Goal: Task Accomplishment & Management: Manage account settings

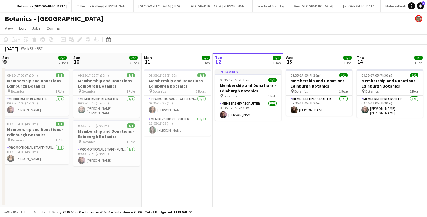
scroll to position [0, 142]
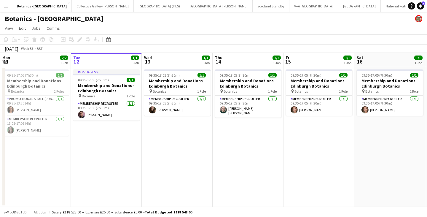
click at [3, 6] on button "Menu" at bounding box center [6, 6] width 12 height 12
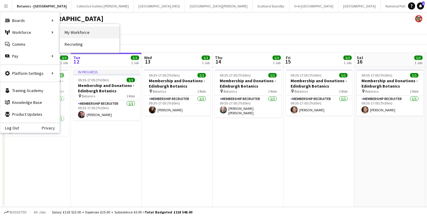
click at [70, 30] on link "My Workforce" at bounding box center [89, 32] width 59 height 12
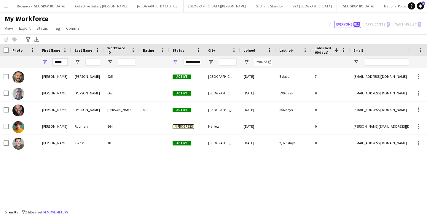
drag, startPoint x: 65, startPoint y: 61, endPoint x: 31, endPoint y: 62, distance: 33.6
click at [31, 62] on div "*****" at bounding box center [321, 62] width 643 height 12
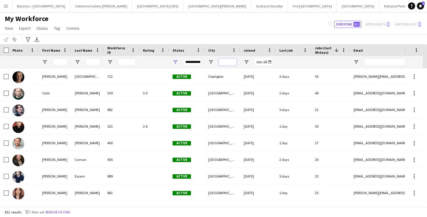
click at [220, 63] on input "City Filter Input" at bounding box center [228, 61] width 18 height 7
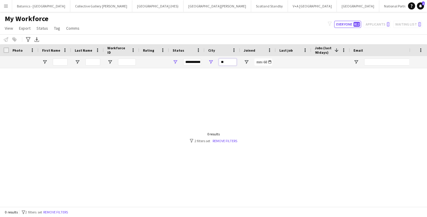
type input "*"
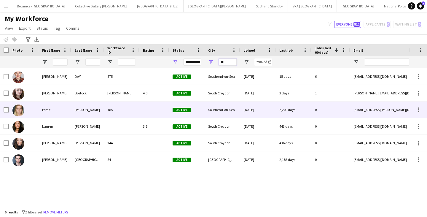
type input "*"
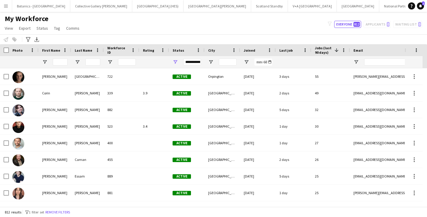
click at [8, 7] on app-icon "Menu" at bounding box center [6, 6] width 5 height 5
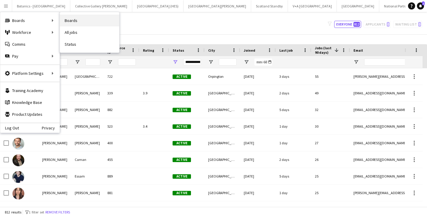
click at [72, 19] on link "Boards" at bounding box center [89, 21] width 59 height 12
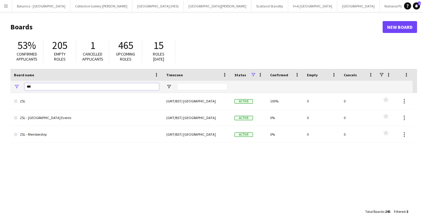
click at [35, 89] on input "***" at bounding box center [92, 86] width 134 height 7
type input "*"
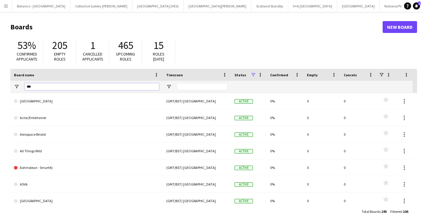
type input "***"
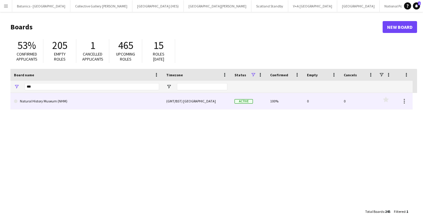
click at [52, 104] on link "Natural History Museum (NHM)" at bounding box center [86, 101] width 145 height 17
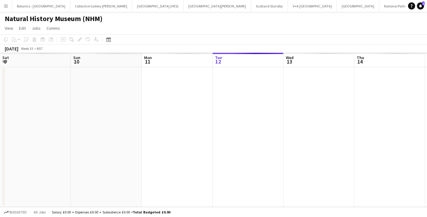
scroll to position [0, 142]
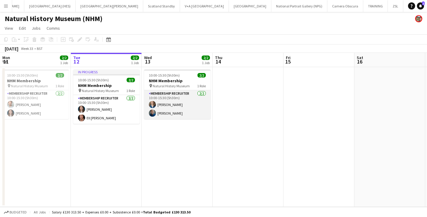
click at [169, 104] on app-card-role "Membership Recruiter [DATE] 10:00-15:30 (5h30m) [PERSON_NAME] [PERSON_NAME]" at bounding box center [177, 104] width 66 height 29
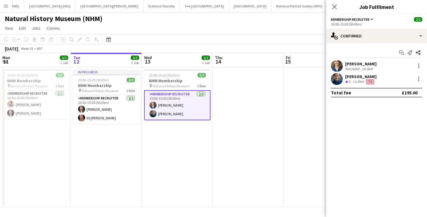
click at [337, 68] on app-user-avatar at bounding box center [337, 66] width 12 height 12
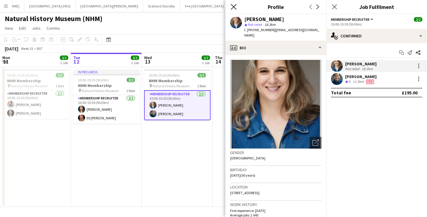
click at [234, 6] on icon at bounding box center [234, 7] width 6 height 6
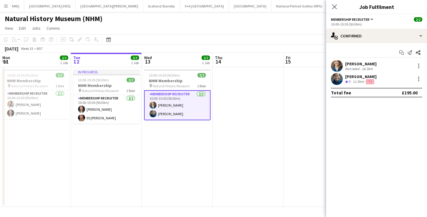
click at [356, 63] on div "[PERSON_NAME]" at bounding box center [360, 63] width 31 height 5
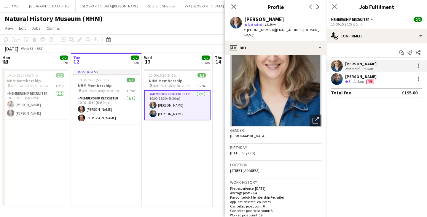
scroll to position [0, 0]
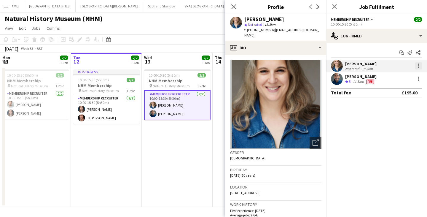
click at [420, 64] on div at bounding box center [419, 65] width 7 height 7
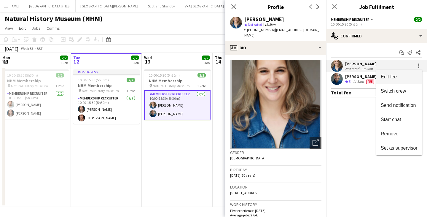
click at [399, 77] on span "Edit fee" at bounding box center [399, 76] width 37 height 5
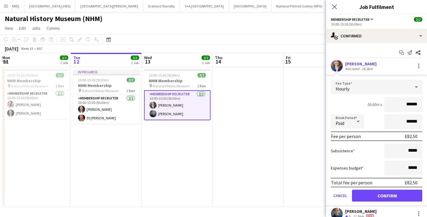
click at [242, 134] on app-date-cell at bounding box center [248, 137] width 71 height 140
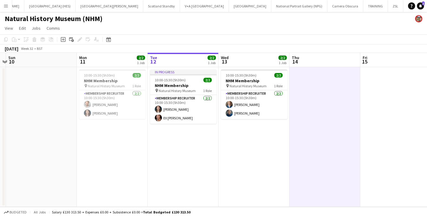
scroll to position [0, 135]
drag, startPoint x: 163, startPoint y: 147, endPoint x: 240, endPoint y: 148, distance: 77.8
click at [240, 148] on app-calendar-viewport "Fri 8 Sat 9 Sun 10 Mon 11 2/2 1 Job Tue 12 2/2 1 Job Wed 13 2/2 1 Job Thu 14 Fr…" at bounding box center [213, 130] width 427 height 154
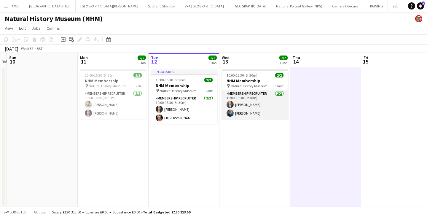
click at [265, 112] on app-card-role "Membership Recruiter [DATE] 10:00-15:30 (5h30m) [PERSON_NAME] [PERSON_NAME]" at bounding box center [255, 104] width 66 height 29
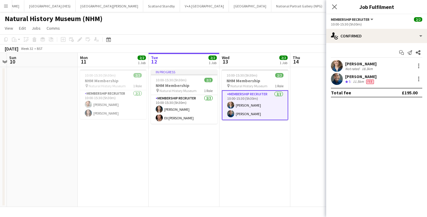
click at [357, 63] on div "[PERSON_NAME]" at bounding box center [360, 63] width 31 height 5
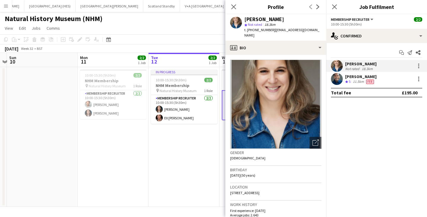
click at [176, 147] on app-date-cell "In progress 10:00-15:30 (5h30m) 2/2 NHM Membership pin Natural History Museum 1…" at bounding box center [184, 137] width 71 height 140
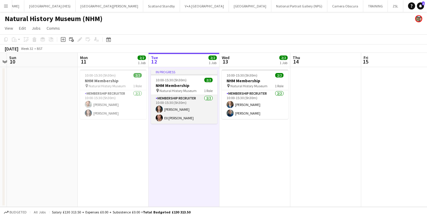
click at [179, 114] on app-card-role "Membership Recruiter [DATE] 10:00-15:30 (5h30m) [PERSON_NAME] Ell [PERSON_NAME]" at bounding box center [184, 109] width 66 height 29
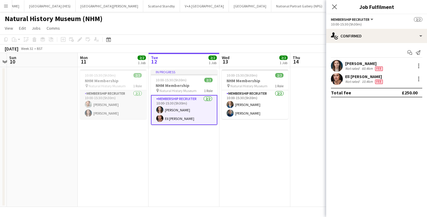
click at [124, 102] on app-card-role "Membership Recruiter [DATE] 10:00-15:30 (5h30m) [PERSON_NAME] [PERSON_NAME]" at bounding box center [113, 104] width 66 height 29
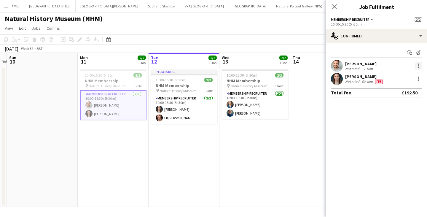
click at [421, 67] on div at bounding box center [419, 65] width 7 height 7
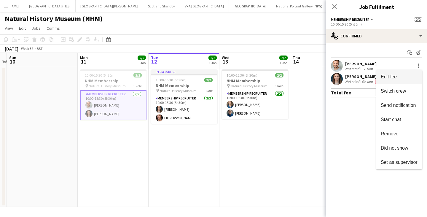
click at [406, 79] on span "Edit fee" at bounding box center [399, 76] width 37 height 5
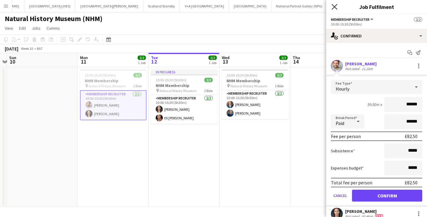
click at [337, 7] on icon "Close pop-in" at bounding box center [335, 7] width 6 height 6
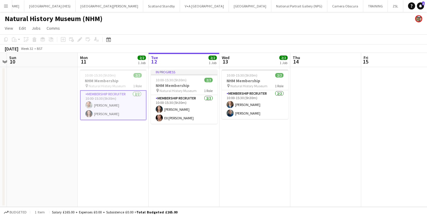
click at [327, 144] on app-date-cell at bounding box center [326, 137] width 71 height 140
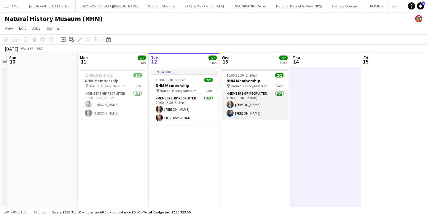
click at [250, 101] on app-card-role "Membership Recruiter [DATE] 10:00-15:30 (5h30m) [PERSON_NAME] [PERSON_NAME]" at bounding box center [255, 104] width 66 height 29
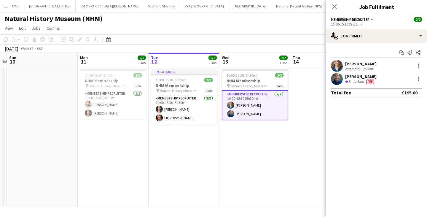
click at [424, 64] on div "[PERSON_NAME] Not rated 18.3km" at bounding box center [376, 66] width 101 height 12
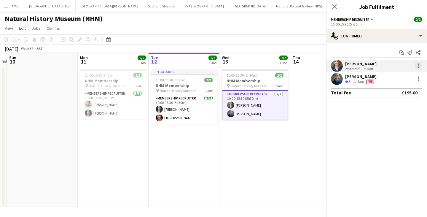
click at [420, 65] on div at bounding box center [419, 65] width 7 height 7
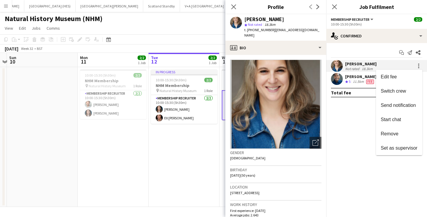
click at [351, 111] on div at bounding box center [213, 108] width 427 height 217
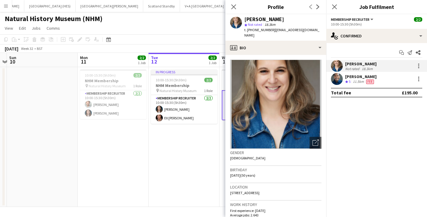
click at [158, 139] on app-date-cell "In progress 10:00-15:30 (5h30m) 2/2 NHM Membership pin Natural History Museum 1…" at bounding box center [184, 137] width 71 height 140
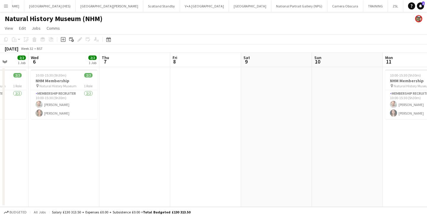
drag, startPoint x: 103, startPoint y: 144, endPoint x: 340, endPoint y: 143, distance: 237.4
click at [340, 143] on app-calendar-viewport "Mon 4 Tue 5 2/2 1 Job Wed 6 2/2 1 Job Thu 7 Fri 8 Sat 9 Sun 10 Mon 11 2/2 1 Job…" at bounding box center [213, 130] width 427 height 154
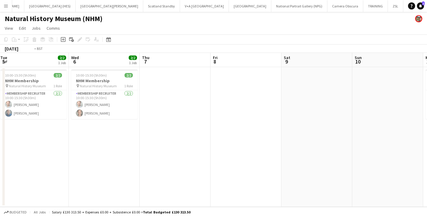
drag, startPoint x: 202, startPoint y: 155, endPoint x: 360, endPoint y: 156, distance: 157.9
click at [361, 155] on app-calendar-viewport "Sun 3 Mon 4 2/2 1 Job Tue 5 2/2 1 Job Wed 6 2/2 1 Job Thu 7 Fri 8 Sat 9 Sun 10 …" at bounding box center [213, 130] width 427 height 154
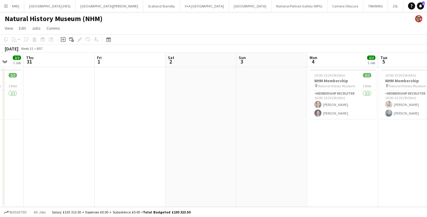
drag, startPoint x: 59, startPoint y: 164, endPoint x: 427, endPoint y: 139, distance: 369.2
click at [427, 139] on app-calendar-viewport "Mon 28 Tue 29 2/2 1 Job Wed 30 2/2 1 Job Thu 31 Fri 1 Sat 2 Sun 3 Mon 4 2/2 1 J…" at bounding box center [213, 130] width 427 height 154
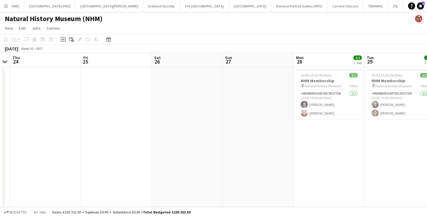
drag, startPoint x: 18, startPoint y: 163, endPoint x: 395, endPoint y: 153, distance: 377.0
click at [395, 153] on app-calendar-viewport "Tue 22 Wed 23 Thu 24 Fri 25 Sat 26 Sun 27 Mon 28 2/2 1 Job Tue 29 2/2 1 Job Wed…" at bounding box center [213, 130] width 427 height 154
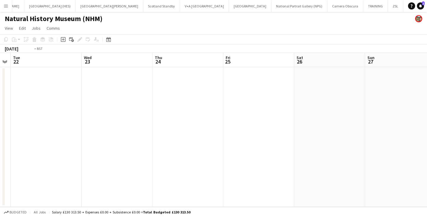
drag, startPoint x: 86, startPoint y: 161, endPoint x: 323, endPoint y: 155, distance: 237.5
click at [401, 144] on app-calendar-viewport "Sun 20 Mon 21 Tue 22 Wed 23 Thu 24 Fri 25 Sat 26 Sun 27 Mon 28 2/2 1 Job Tue 29…" at bounding box center [213, 130] width 427 height 154
drag, startPoint x: 93, startPoint y: 163, endPoint x: 229, endPoint y: 159, distance: 136.3
click at [414, 148] on app-calendar-viewport "Thu 17 Fri 18 Sat 19 Sun 20 Mon 21 Tue 22 Wed 23 Thu 24 Fri 25 Sat 26 Sun 27" at bounding box center [213, 130] width 427 height 154
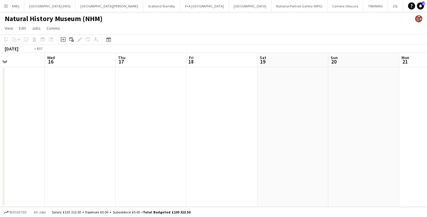
drag, startPoint x: 214, startPoint y: 150, endPoint x: 397, endPoint y: 145, distance: 182.3
click at [397, 145] on app-calendar-viewport "Sun 13 Mon 14 Tue 15 Wed 16 Thu 17 Fri 18 Sat 19 Sun 20 Mon 21 Tue 22 Wed 23" at bounding box center [213, 130] width 427 height 154
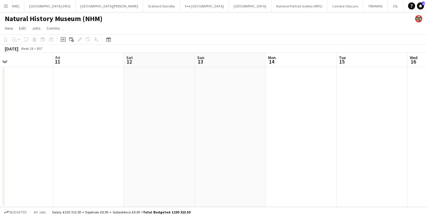
drag, startPoint x: 139, startPoint y: 154, endPoint x: 351, endPoint y: 149, distance: 212.0
click at [378, 145] on app-calendar-viewport "Wed 9 Thu 10 Fri 11 Sat 12 Sun 13 Mon 14 Tue 15 Wed 16 Thu 17 Fri 18 Sat 19" at bounding box center [213, 130] width 427 height 154
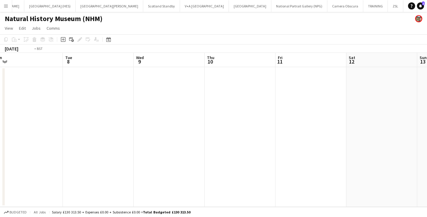
drag, startPoint x: 82, startPoint y: 149, endPoint x: 370, endPoint y: 144, distance: 288.8
click at [360, 143] on app-calendar-viewport "Sat 5 Sun 6 Mon 7 Tue 8 Wed 9 Thu 10 Fri 11 Sat 12 Sun 13 Mon 14 Tue 15" at bounding box center [213, 130] width 427 height 154
drag, startPoint x: 115, startPoint y: 148, endPoint x: 353, endPoint y: 150, distance: 238.0
click at [341, 148] on app-calendar-viewport "Sun 29 Mon 30 Tue 1 Wed 2 Thu 3 Fri 4 Sat 5 Sun 6 Mon 7 Tue 8 Wed 9" at bounding box center [213, 130] width 427 height 154
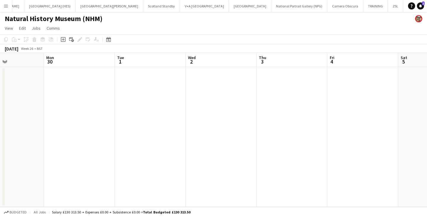
drag, startPoint x: 143, startPoint y: 150, endPoint x: 364, endPoint y: 154, distance: 220.6
click at [359, 151] on app-calendar-viewport "Fri 27 Sat 28 Sun 29 Mon 30 Tue 1 Wed 2 Thu 3 Fri 4 Sat 5 Sun 6 Mon 7" at bounding box center [213, 130] width 427 height 154
drag, startPoint x: 88, startPoint y: 156, endPoint x: 351, endPoint y: 158, distance: 262.7
click at [338, 152] on app-calendar-viewport "Wed 25 Thu 26 Fri 27 Sat 28 Sun 29 Mon 30 Tue 1 Wed 2 Thu 3 Fri 4 Sat 5" at bounding box center [213, 130] width 427 height 154
drag, startPoint x: 250, startPoint y: 147, endPoint x: 278, endPoint y: 154, distance: 29.4
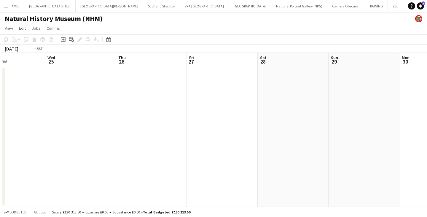
click at [351, 149] on app-calendar-viewport "Sun 22 Mon 23 Tue 24 Wed 25 Thu 26 Fri 27 Sat 28 Sun 29 Mon 30 Tue 1 Wed 2" at bounding box center [213, 130] width 427 height 154
drag, startPoint x: 255, startPoint y: 144, endPoint x: 337, endPoint y: 148, distance: 82.0
click at [329, 147] on app-calendar-viewport "Thu 19 Fri 20 Sat 21 Sun 22 Mon 23 Tue 24 Wed 25 Thu 26 Fri 27 Sat 28 Sun 29" at bounding box center [213, 130] width 427 height 154
drag, startPoint x: 161, startPoint y: 145, endPoint x: 332, endPoint y: 146, distance: 171.0
click at [301, 145] on app-calendar-viewport "Sat 14 Sun 15 Mon 16 Tue 17 Wed 18 Thu 19 Fri 20 Sat 21 Sun 22 Mon 23 Tue 24" at bounding box center [213, 130] width 427 height 154
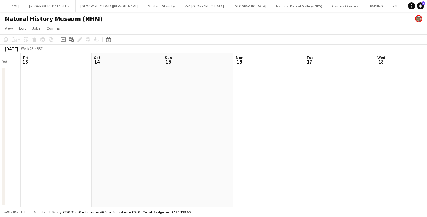
drag, startPoint x: 118, startPoint y: 149, endPoint x: 370, endPoint y: 148, distance: 252.3
click at [347, 146] on app-calendar-viewport "Wed 11 Thu 12 Fri 13 Sat 14 Sun 15 Mon 16 Tue 17 Wed 18 Thu 19 Fri 20 Sat 21" at bounding box center [213, 130] width 427 height 154
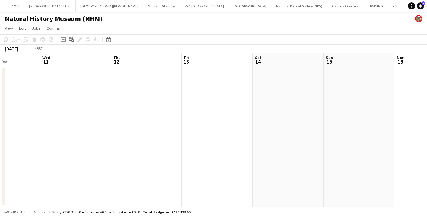
click at [321, 143] on app-calendar-viewport "Sun 8 Mon 9 Tue 10 Wed 11 Thu 12 Fri 13 Sat 14 Sun 15 Mon 16 Tue 17 Wed 18" at bounding box center [213, 130] width 427 height 154
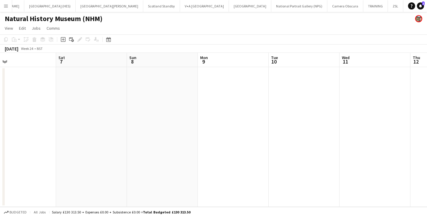
drag, startPoint x: 94, startPoint y: 142, endPoint x: 345, endPoint y: 145, distance: 250.8
click at [317, 143] on app-calendar-viewport "Wed 4 Thu 5 Fri 6 Sat 7 Sun 8 Mon 9 Tue 10 Wed 11 Thu 12 Fri 13 Sat 14" at bounding box center [213, 130] width 427 height 154
drag, startPoint x: 130, startPoint y: 144, endPoint x: 297, endPoint y: 146, distance: 166.8
click at [262, 146] on app-calendar-viewport "Sun 1 Mon 2 Tue 3 Wed 4 Thu 5 Fri 6 Sat 7 Sun 8 Mon 9 Tue 10 Wed 11" at bounding box center [213, 130] width 427 height 154
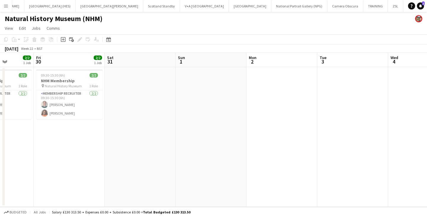
drag, startPoint x: 120, startPoint y: 141, endPoint x: 152, endPoint y: 142, distance: 32.7
click at [222, 142] on app-calendar-viewport "Tue 27 Wed 28 Thu 29 2/2 1 Job Fri 30 2/2 1 Job Sat 31 Sun 1 Mon 2 Tue 3 Wed 4 …" at bounding box center [213, 130] width 427 height 154
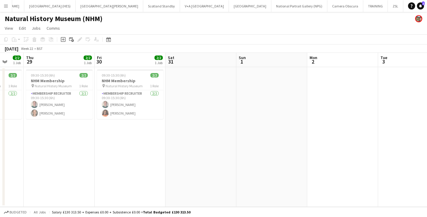
drag, startPoint x: 152, startPoint y: 142, endPoint x: 284, endPoint y: 140, distance: 132.1
click at [245, 142] on app-calendar-viewport "Mon 26 2/2 1 Job Tue 27 2/2 1 Job Wed 28 2/2 1 Job Thu 29 2/2 1 Job Fri 30 2/2 …" at bounding box center [213, 130] width 427 height 154
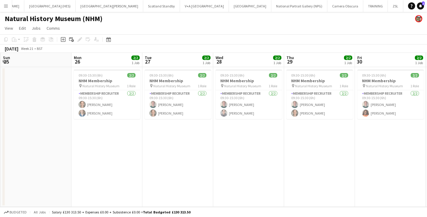
scroll to position [0, 127]
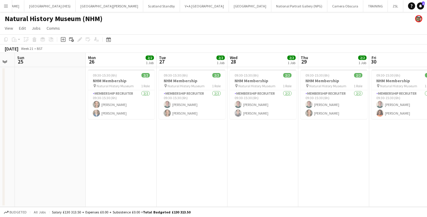
drag, startPoint x: 106, startPoint y: 142, endPoint x: 280, endPoint y: 145, distance: 174.5
click at [280, 145] on app-calendar-viewport "Fri 23 Sat 24 Sun 25 Mon 26 2/2 1 Job Tue 27 2/2 1 Job Wed 28 2/2 1 Job Thu 29 …" at bounding box center [213, 130] width 427 height 154
click at [107, 111] on app-card-role "Membership Recruiter [DATE] 09:30-15:30 (6h) [PERSON_NAME] [PERSON_NAME]" at bounding box center [121, 104] width 66 height 29
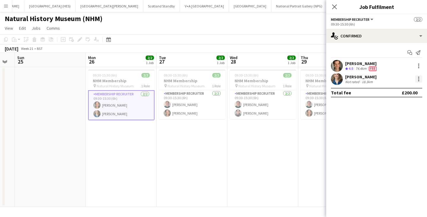
click at [421, 77] on div at bounding box center [419, 78] width 7 height 7
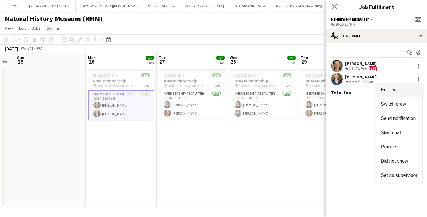
click at [404, 91] on span "Edit fee" at bounding box center [399, 89] width 37 height 5
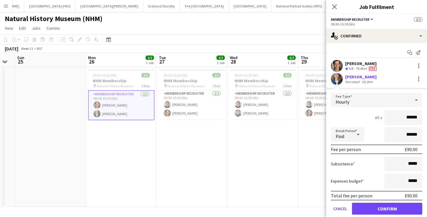
click at [211, 144] on app-date-cell "09:30-15:30 (6h) 2/2 NHM Membership pin Natural History Museum 1 Role Membershi…" at bounding box center [192, 137] width 71 height 140
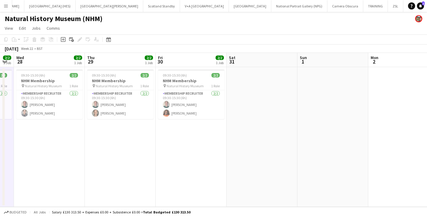
drag, startPoint x: 407, startPoint y: 148, endPoint x: 193, endPoint y: 134, distance: 214.1
click at [193, 134] on app-calendar-viewport "Sun 25 Mon 26 2/2 1 Job Tue 27 2/2 1 Job Wed 28 2/2 1 Job Thu 29 2/2 1 Job Fri …" at bounding box center [213, 130] width 427 height 154
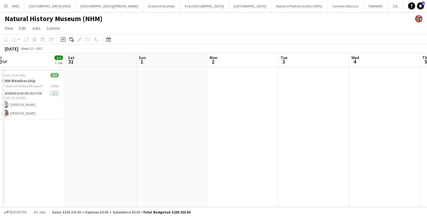
drag, startPoint x: 375, startPoint y: 150, endPoint x: 118, endPoint y: 132, distance: 258.5
click at [118, 132] on app-calendar-viewport "Tue 27 2/2 1 Job Wed 28 2/2 1 Job Thu 29 2/2 1 Job Fri 30 2/2 1 Job Sat 31 Sun …" at bounding box center [213, 130] width 427 height 154
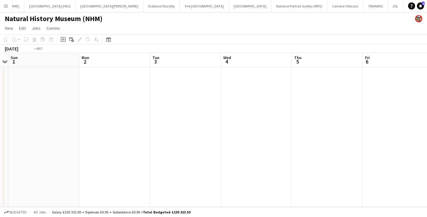
drag, startPoint x: 259, startPoint y: 139, endPoint x: 145, endPoint y: 126, distance: 114.0
click at [148, 127] on app-calendar-viewport "Thu 29 2/2 1 Job Fri 30 2/2 1 Job Sat 31 Sun 1 Mon 2 Tue 3 Wed 4 Thu 5 Fri 6 Sa…" at bounding box center [213, 130] width 427 height 154
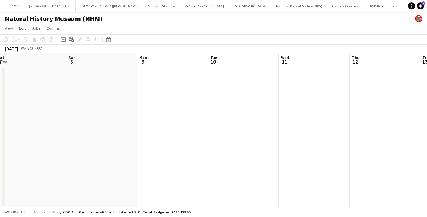
drag, startPoint x: 284, startPoint y: 141, endPoint x: 180, endPoint y: 129, distance: 104.0
click at [142, 129] on app-calendar-viewport "Wed 4 Thu 5 Fri 6 Sat 7 Sun 8 Mon 9 Tue 10 Wed 11 Thu 12 Fri 13 Sat 14" at bounding box center [213, 130] width 427 height 154
drag, startPoint x: 361, startPoint y: 146, endPoint x: 103, endPoint y: 124, distance: 258.9
click at [97, 125] on app-calendar-viewport "Thu 5 Fri 6 Sat 7 Sun 8 Mon 9 Tue 10 Wed 11 Thu 12 Fri 13 Sat 14 Sun 15" at bounding box center [213, 130] width 427 height 154
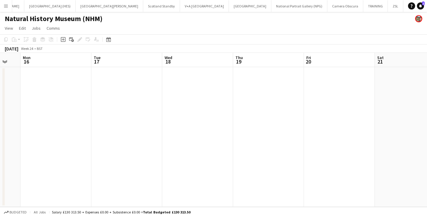
drag, startPoint x: 368, startPoint y: 141, endPoint x: 72, endPoint y: 118, distance: 296.8
click at [73, 118] on app-calendar-viewport "Fri 13 Sat 14 Sun 15 Mon 16 Tue 17 Wed 18 Thu 19 Fri 20 Sat 21 Sun 22 Mon 23" at bounding box center [213, 130] width 427 height 154
drag, startPoint x: 378, startPoint y: 148, endPoint x: 216, endPoint y: 124, distance: 164.4
click at [65, 122] on app-calendar-viewport "Fri 13 Sat 14 Sun 15 Mon 16 Tue 17 Wed 18 Thu 19 Fri 20 Sat 21 Sun 22 Mon 23" at bounding box center [213, 130] width 427 height 154
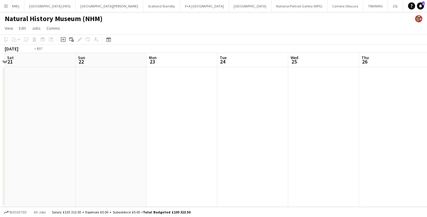
drag, startPoint x: 206, startPoint y: 138, endPoint x: 112, endPoint y: 121, distance: 95.3
click at [98, 123] on app-calendar-viewport "Wed 18 Thu 19 Fri 20 Sat 21 Sun 22 Mon 23 Tue 24 Wed 25 Thu 26 Fri 27 Sat 28" at bounding box center [213, 130] width 427 height 154
drag, startPoint x: 198, startPoint y: 140, endPoint x: 217, endPoint y: 122, distance: 26.2
click at [103, 125] on app-calendar-viewport "Tue 24 Wed 25 Thu 26 Fri 27 Sat 28 Sun 29 Mon 30 Tue 1 Wed 2 Thu 3 Fri 4" at bounding box center [213, 130] width 427 height 154
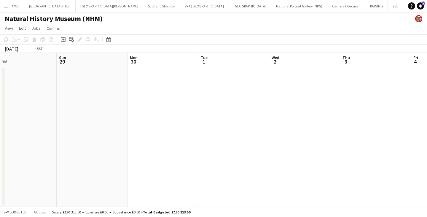
drag
click at [95, 121] on app-calendar-viewport "Thu 26 Fri 27 Sat 28 Sun 29 Mon 30 Tue 1 Wed 2 Thu 3 Fri 4 Sat 5 Sun 6" at bounding box center [213, 130] width 427 height 154
click at [105, 118] on app-calendar-viewport "Mon 30 Tue 1 Wed 2 Thu 3 Fri 4 Sat 5 Sun 6 Mon 7 Tue 8 Wed 9 Thu 10" at bounding box center [213, 130] width 427 height 154
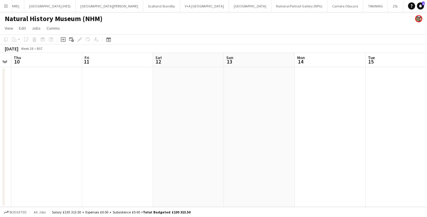
click at [73, 102] on app-calendar-viewport "Mon 7 Tue 8 Wed 9 Thu 10 Fri 11 Sat 12 Sun 13 Mon 14 Tue 15 Wed 16 Thu 17" at bounding box center [213, 130] width 427 height 154
click at [48, 93] on app-calendar-viewport "Tue 8 Wed 9 Thu 10 Fri 11 Sat 12 Sun 13 Mon 14 Tue 15 Wed 16 Thu 17 Fri 18" at bounding box center [213, 130] width 427 height 154
click at [63, 91] on app-calendar-viewport "Sat 12 Sun 13 Mon 14 Tue 15 Wed 16 Thu 17 Fri 18 Sat 19 Sun 20 Mon 21 Tue 22" at bounding box center [213, 130] width 427 height 154
click at [61, 81] on app-calendar-viewport "Thu 17 Fri 18 Sat 19 Sun 20 Mon 21 Tue 22 Wed 23 Thu 24 Fri 25 Sat 26 Sun 27" at bounding box center [213, 130] width 427 height 154
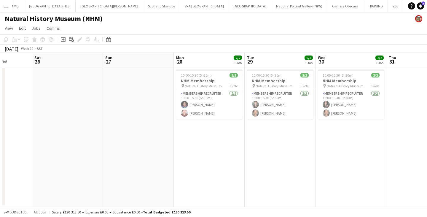
click at [121, 95] on app-calendar-viewport "Tue 22 Wed 23 Thu 24 Fri 25 Sat 26 Sun 27 Mon 28 2/2 1 Job Tue 29 2/2 1 Job Wed…" at bounding box center [213, 130] width 427 height 154
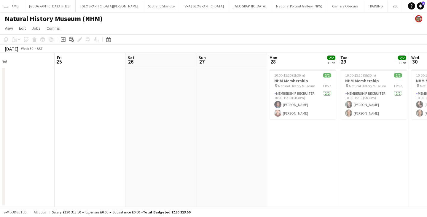
click at [329, 143] on app-calendar-viewport "Tue 22 Wed 23 Thu 24 Fri 25 Sat 26 Sun 27 Mon 28 2/2 1 Job Tue 29 2/2 1 Job Wed…" at bounding box center [213, 130] width 427 height 154
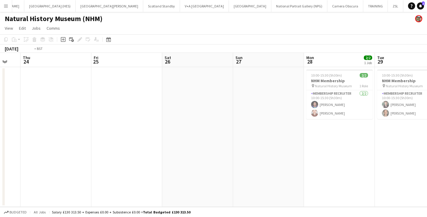
click at [392, 144] on app-calendar-viewport "Tue 22 Wed 23 Thu 24 Fri 25 Sat 26 Sun 27 Mon 28 2/2 1 Job Tue 29 2/2 1 Job Wed…" at bounding box center [213, 130] width 427 height 154
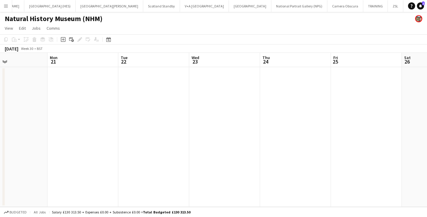
click at [325, 153] on app-calendar-viewport "Fri 18 Sat 19 Sun 20 Mon 21 Tue 22 Wed 23 Thu 24 Fri 25 Sat 26 Sun 27 Mon 28 2/…" at bounding box center [213, 130] width 427 height 154
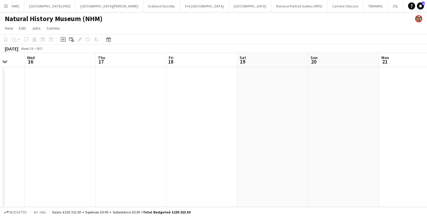
click at [401, 156] on app-calendar-viewport "Sun 13 Mon 14 Tue 15 Wed 16 Thu 17 Fri 18 Sat 19 Sun 20 Mon 21 Tue 22 Wed 23" at bounding box center [213, 130] width 427 height 154
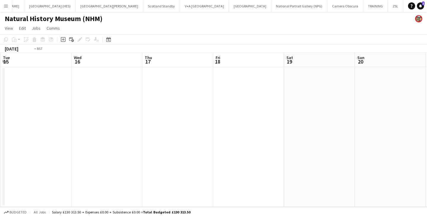
click at [315, 139] on app-calendar-viewport "Sun 13 Mon 14 Tue 15 Wed 16 Thu 17 Fri 18 Sat 19 Sun 20 Mon 21 Tue 22 Wed 23" at bounding box center [213, 130] width 427 height 154
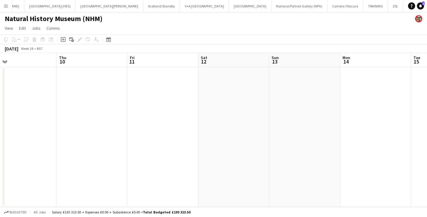
click at [345, 134] on app-calendar-viewport "Mon 7 Tue 8 Wed 9 Thu 10 Fri 11 Sat 12 Sun 13 Mon 14 Tue 15 Wed 16 Thu 17" at bounding box center [213, 130] width 427 height 154
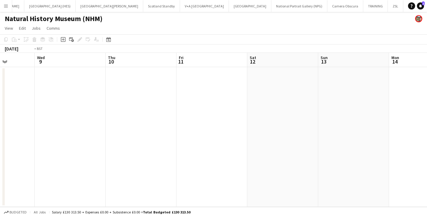
click at [339, 132] on app-calendar-viewport "Sun 6 Mon 7 Tue 8 Wed 9 Thu 10 Fri 11 Sat 12 Sun 13 Mon 14 Tue 15 Wed 16" at bounding box center [213, 130] width 427 height 154
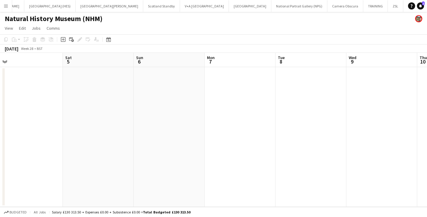
click at [332, 131] on app-calendar-viewport "Wed 2 Thu 3 Fri 4 Sat 5 Sun 6 Mon 7 Tue 8 Wed 9 Thu 10 Fri 11 Sat 12" at bounding box center [213, 130] width 427 height 154
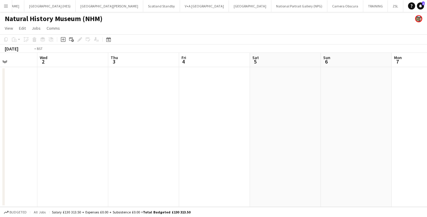
click at [323, 124] on app-calendar-viewport "Sun 29 Mon 30 Tue 1 Wed 2 Thu 3 Fri 4 Sat 5 Sun 6 Mon 7 Tue 8 Wed 9" at bounding box center [213, 130] width 427 height 154
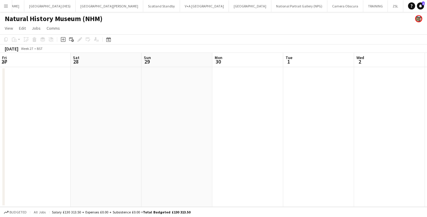
click at [316, 125] on app-calendar-viewport "Wed 25 Thu 26 Fri 27 Sat 28 Sun 29 Mon 30 Tue 1 Wed 2 Thu 3 Fri 4 Sat 5" at bounding box center [213, 130] width 427 height 154
click at [294, 123] on app-calendar-viewport "Sat 21 Sun 22 Mon 23 Tue 24 Wed 25 Thu 26 Fri 27 Sat 28 Sun 29 Mon 30 Tue 1" at bounding box center [213, 130] width 427 height 154
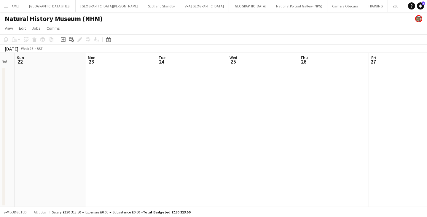
click at [285, 120] on app-calendar-viewport "Fri 20 Sat 21 Sun 22 Mon 23 Tue 24 Wed 25 Thu 26 Fri 27 Sat 28 Sun 29 Mon 30" at bounding box center [213, 130] width 427 height 154
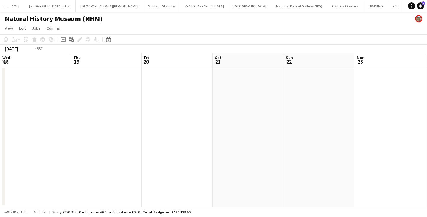
click at [366, 104] on app-calendar-viewport "Mon 16 Tue 17 Wed 18 Thu 19 Fri 20 Sat 21 Sun 22 Mon 23 Tue 24 Wed 25 Thu 26" at bounding box center [213, 130] width 427 height 154
click at [326, 106] on app-calendar-viewport "Tue 10 Wed 11 Thu 12 Fri 13 Sat 14 Sun 15 Mon 16 Tue 17 Wed 18 Thu 19 Fri 20" at bounding box center [213, 130] width 427 height 154
click at [359, 107] on app-calendar-viewport "Mon 9 Tue 10 Wed 11 Thu 12 Fri 13 Sat 14 Sun 15 Mon 16 Tue 17 Wed 18 Thu 19" at bounding box center [213, 130] width 427 height 154
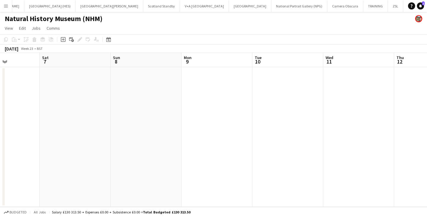
click at [172, 110] on app-calendar-viewport "Wed 4 Thu 5 Fri 6 Sat 7 Sun 8 Mon 9 Tue 10 Wed 11 Thu 12 Fri 13 Sat 14" at bounding box center [213, 130] width 427 height 154
click at [350, 107] on app-calendar-viewport "Wed 4 Thu 5 Fri 6 Sat 7 Sun 8 Mon 9 Tue 10 Wed 11 Thu 12 Fri 13 Sat 14" at bounding box center [213, 130] width 427 height 154
click at [316, 115] on app-calendar-viewport "Thu 29 2/2 1 Job Fri 30 2/2 1 Job Sat 31 Sun 1 Mon 2 Tue 3 Wed 4 Thu 5 Fri 6 Sa…" at bounding box center [213, 130] width 427 height 154
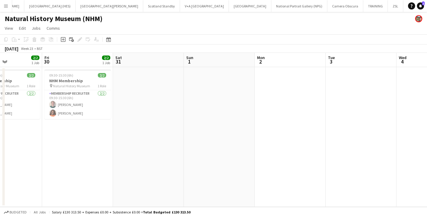
click at [319, 115] on app-calendar-viewport "Tue 27 2/2 1 Job Wed 28 2/2 1 Job Thu 29 2/2 1 Job Fri 30 2/2 1 Job Sat 31 Sun …" at bounding box center [213, 130] width 427 height 154
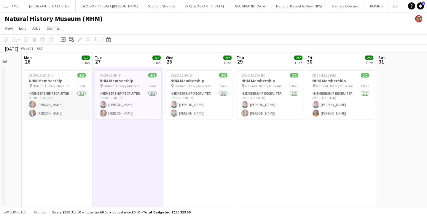
click at [71, 95] on app-card-role "Membership Recruiter [DATE] 09:30-15:30 (6h) [PERSON_NAME] [PERSON_NAME]" at bounding box center [57, 104] width 66 height 29
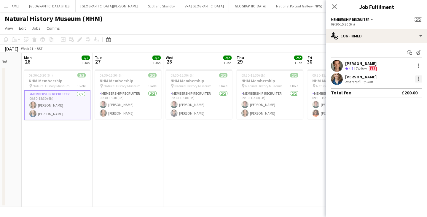
click at [419, 78] on div at bounding box center [418, 78] width 1 height 1
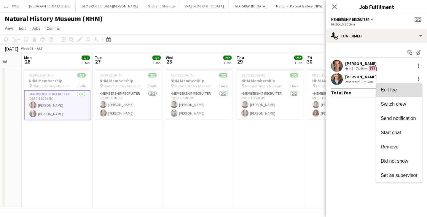
click at [405, 85] on button "Edit fee" at bounding box center [399, 90] width 46 height 14
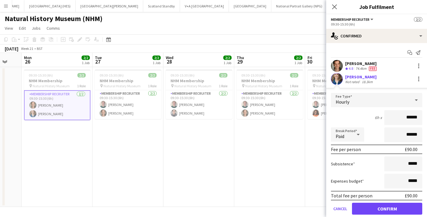
click at [82, 150] on app-date-cell "09:30-15:30 (6h) 2/2 NHM Membership pin Natural History Museum 1 Role Membershi…" at bounding box center [57, 137] width 71 height 140
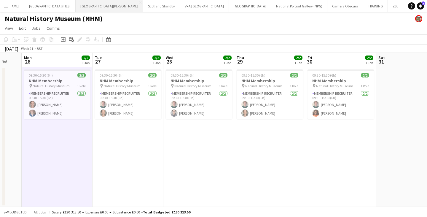
click at [76, 6] on button "[GEOGRAPHIC_DATA][PERSON_NAME] [GEOGRAPHIC_DATA] Close" at bounding box center [110, 6] width 68 height 12
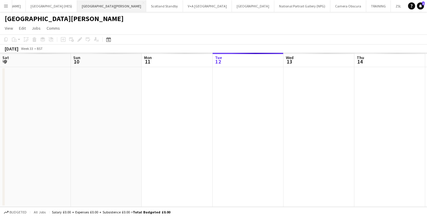
scroll to position [0, 142]
